Goal: Task Accomplishment & Management: Manage account settings

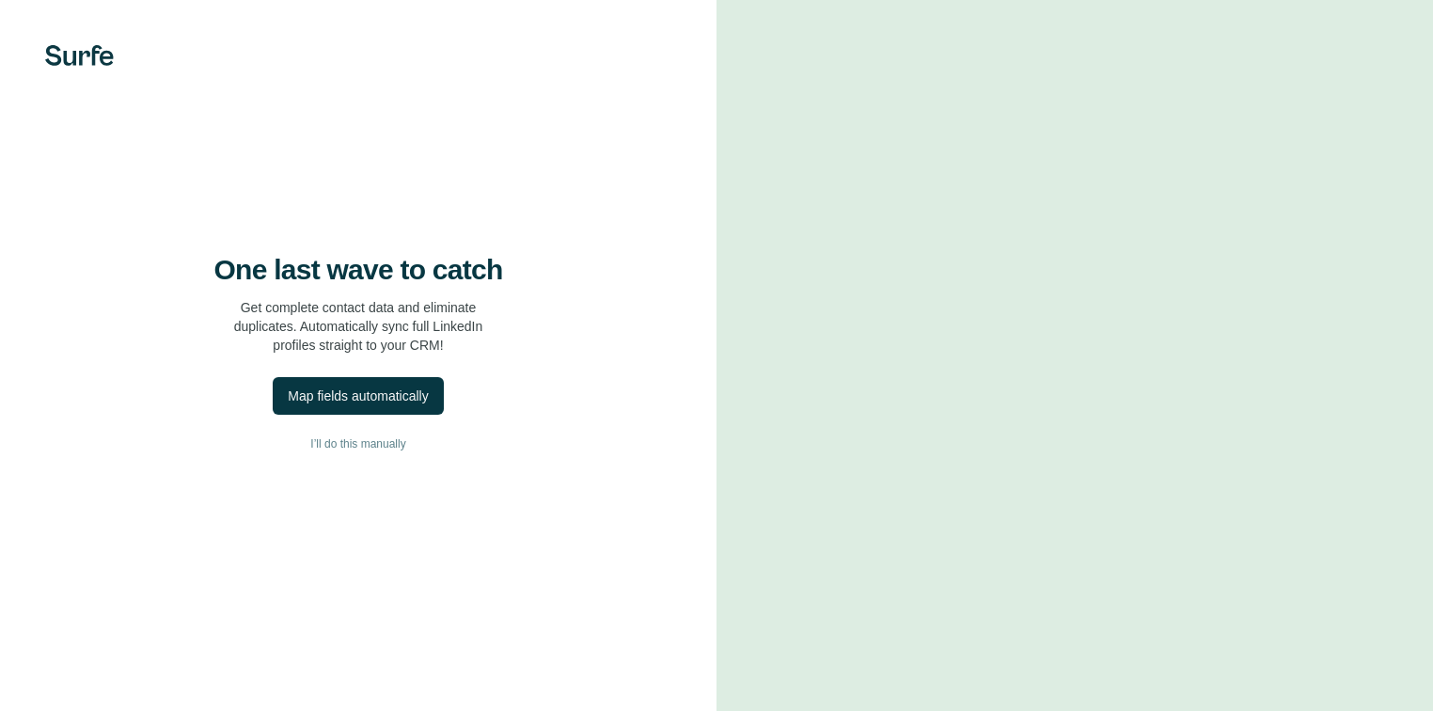
click at [976, 38] on div at bounding box center [1074, 355] width 716 height 711
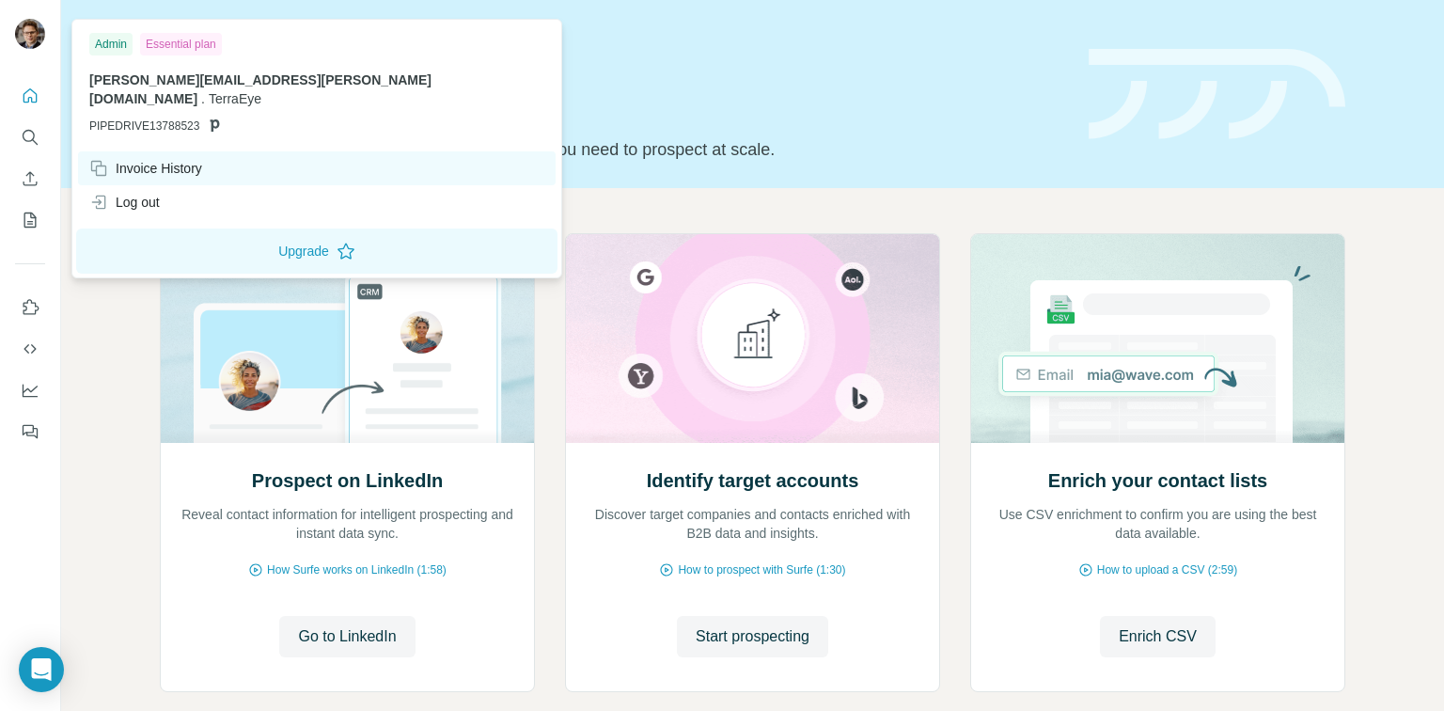
click at [170, 159] on div "Invoice History" at bounding box center [145, 168] width 113 height 19
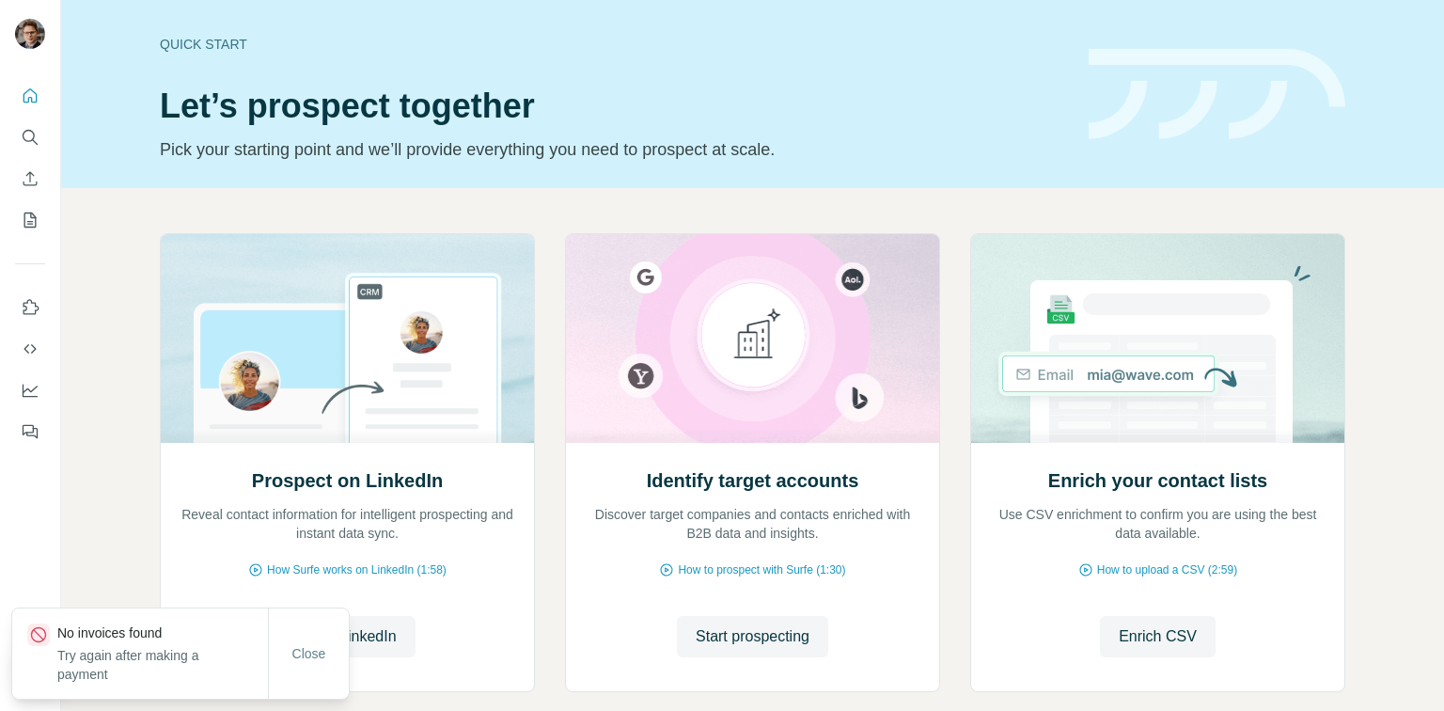
click at [133, 681] on p "Try again after making a payment" at bounding box center [162, 665] width 211 height 38
click at [89, 640] on p "No invoices found" at bounding box center [162, 632] width 211 height 19
click at [87, 634] on p "No invoices found" at bounding box center [162, 632] width 211 height 19
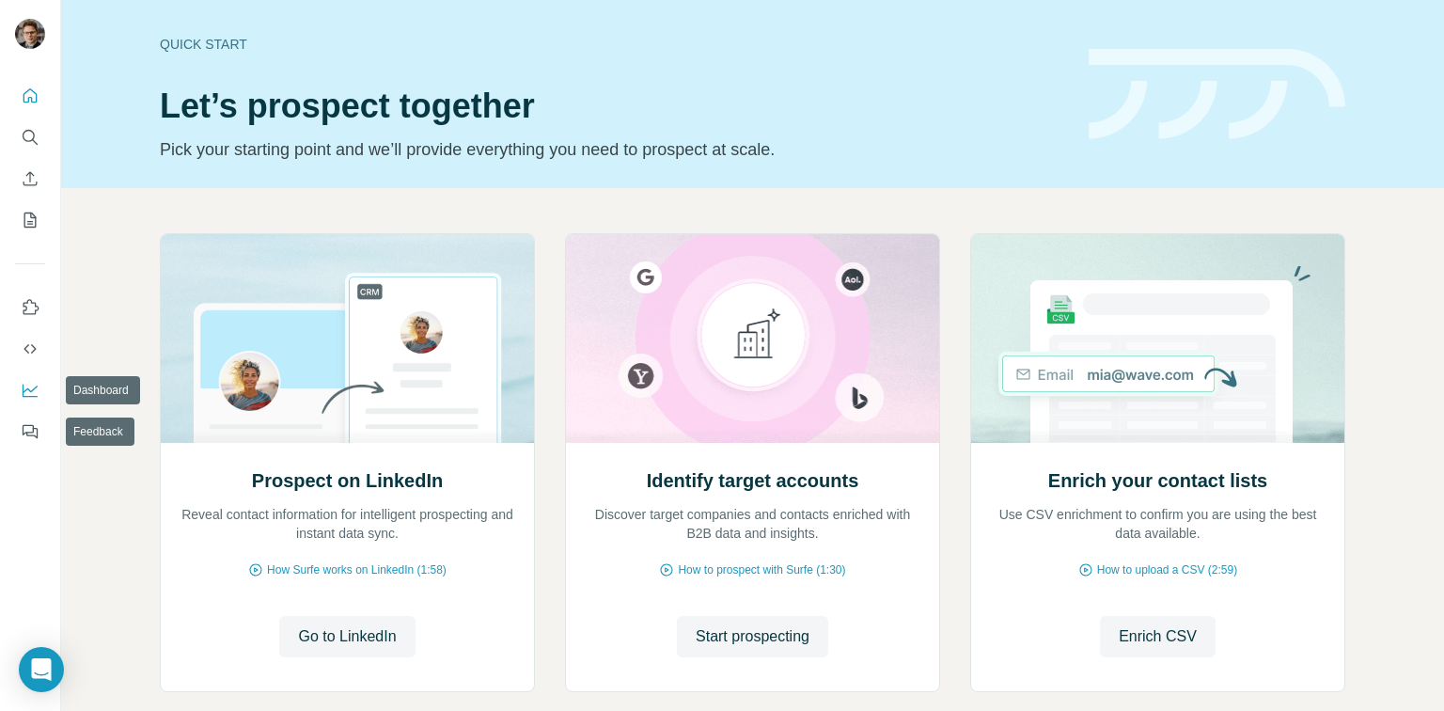
click at [37, 392] on icon "Dashboard" at bounding box center [30, 390] width 19 height 19
